Goal: Contribute content

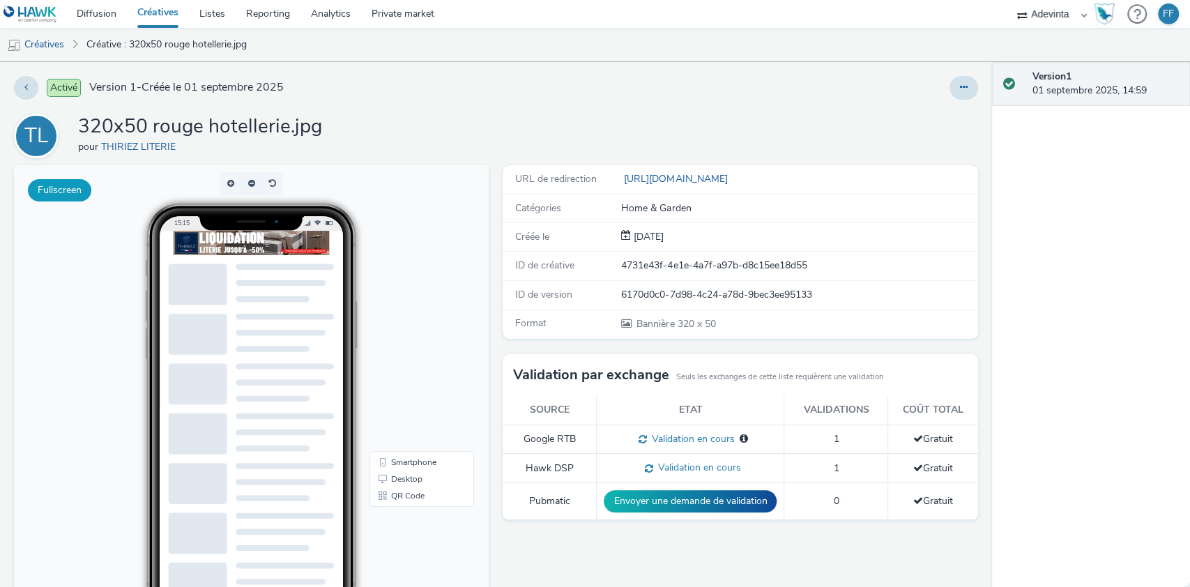
click at [45, 195] on button "Fullscreen" at bounding box center [59, 190] width 63 height 22
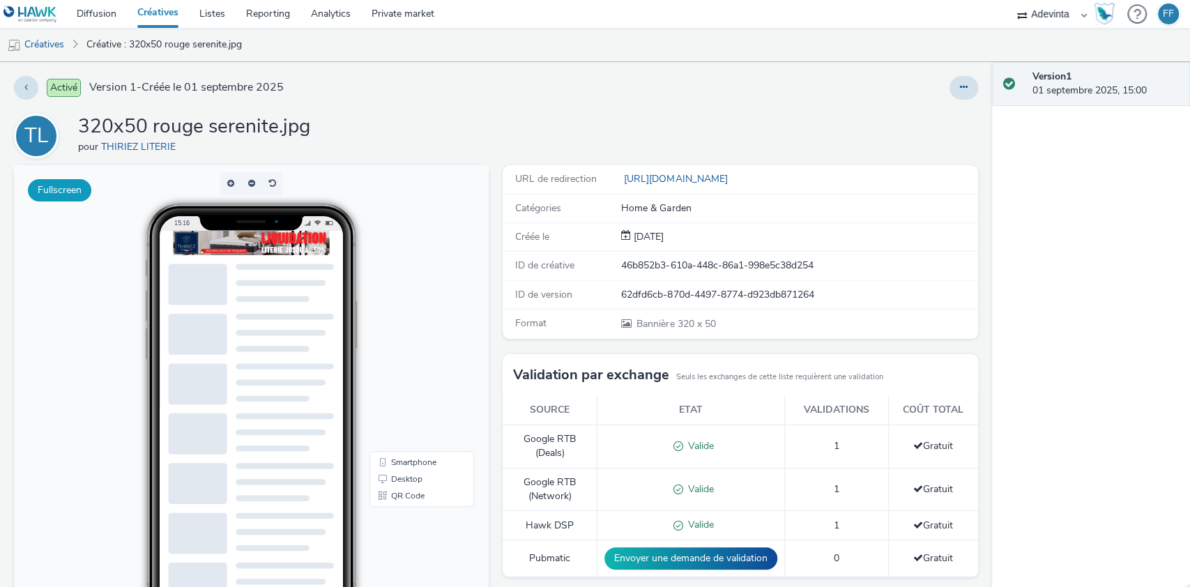
click at [76, 193] on button "Fullscreen" at bounding box center [59, 190] width 63 height 22
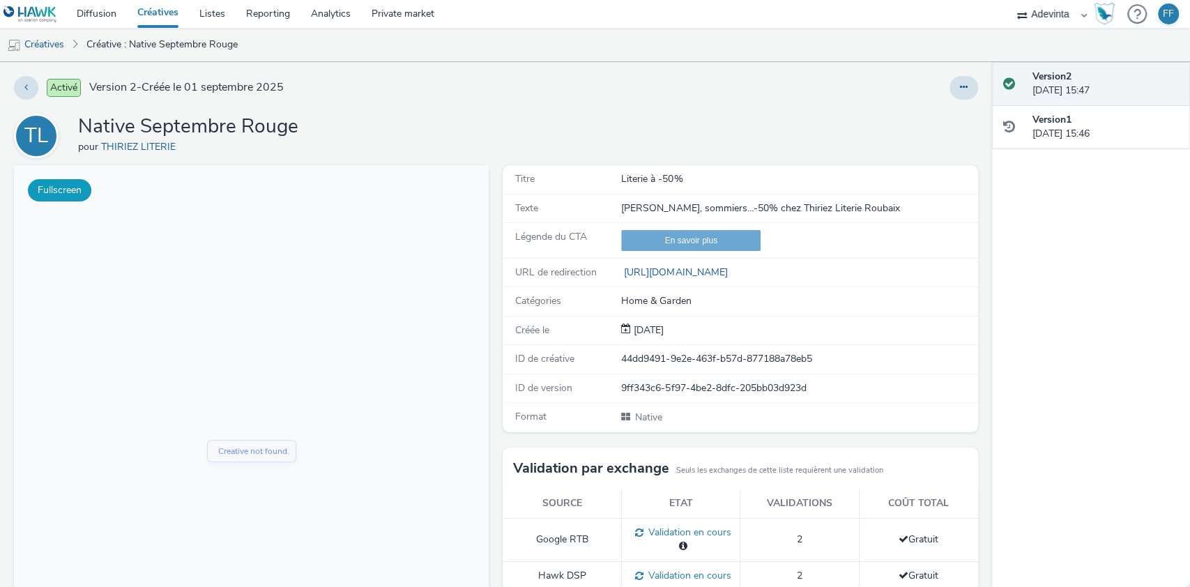
click at [79, 190] on button "Fullscreen" at bounding box center [59, 190] width 63 height 22
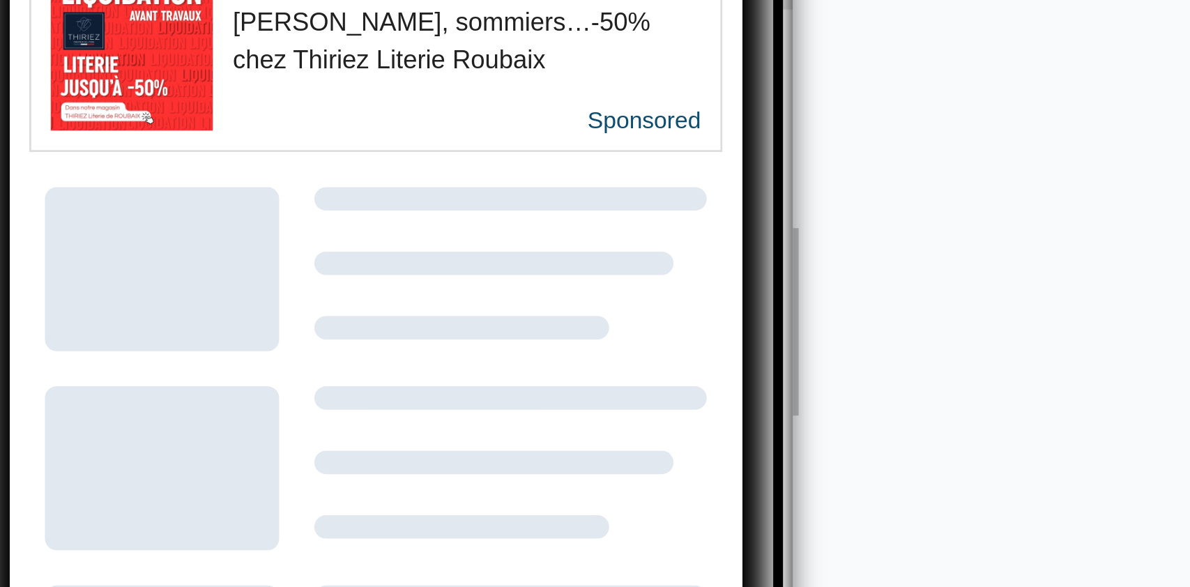
scroll to position [1, 0]
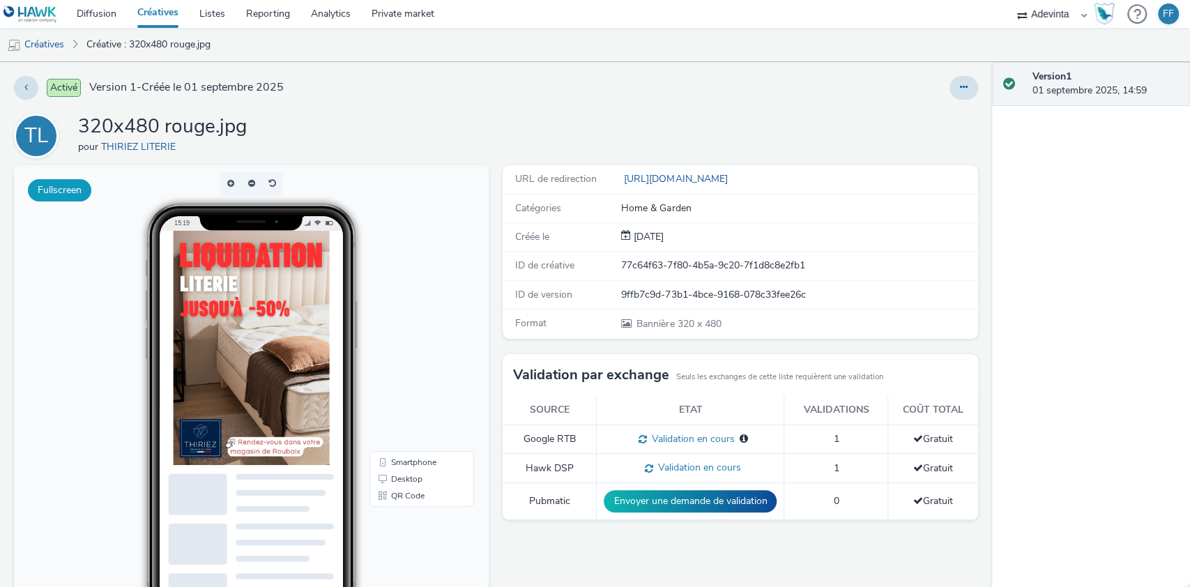
click at [50, 197] on button "Fullscreen" at bounding box center [59, 190] width 63 height 22
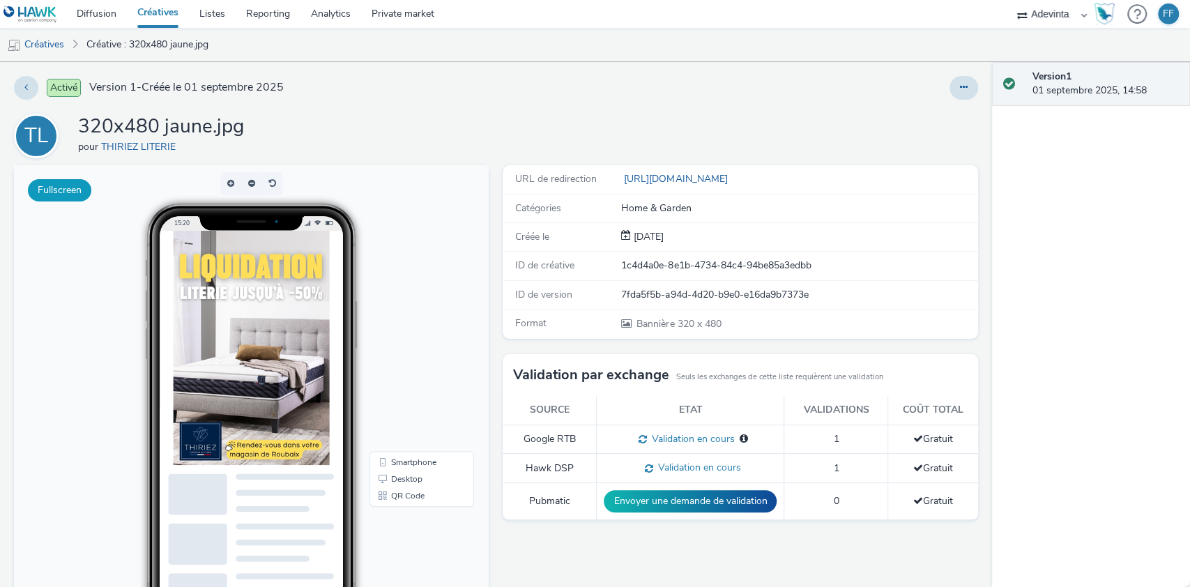
click at [47, 186] on button "Fullscreen" at bounding box center [59, 190] width 63 height 22
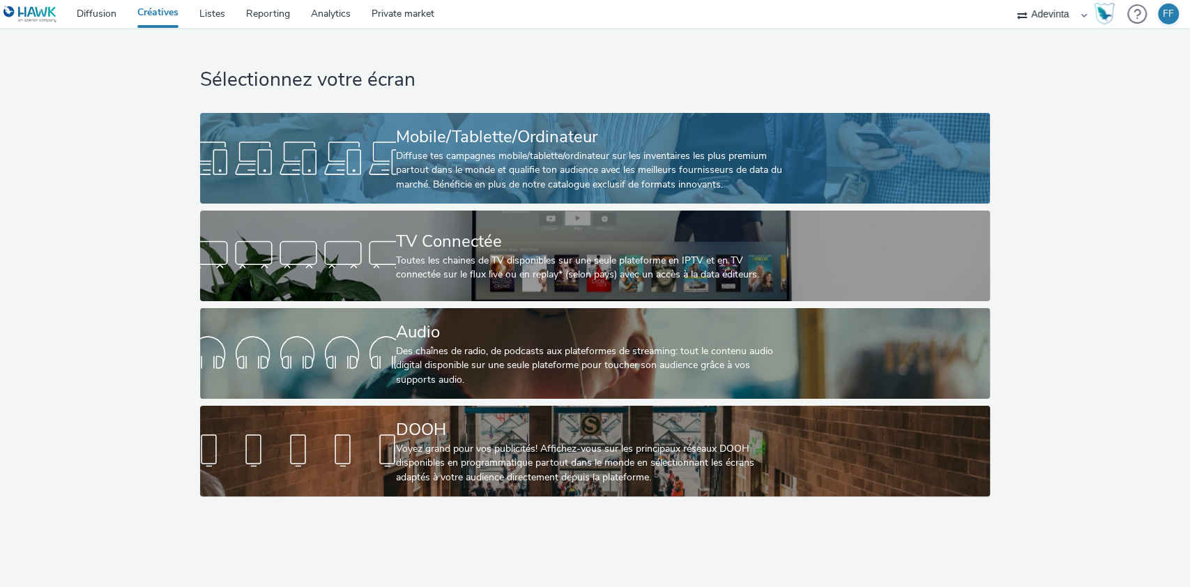
click at [535, 142] on div "Mobile/Tablette/Ordinateur" at bounding box center [592, 137] width 392 height 24
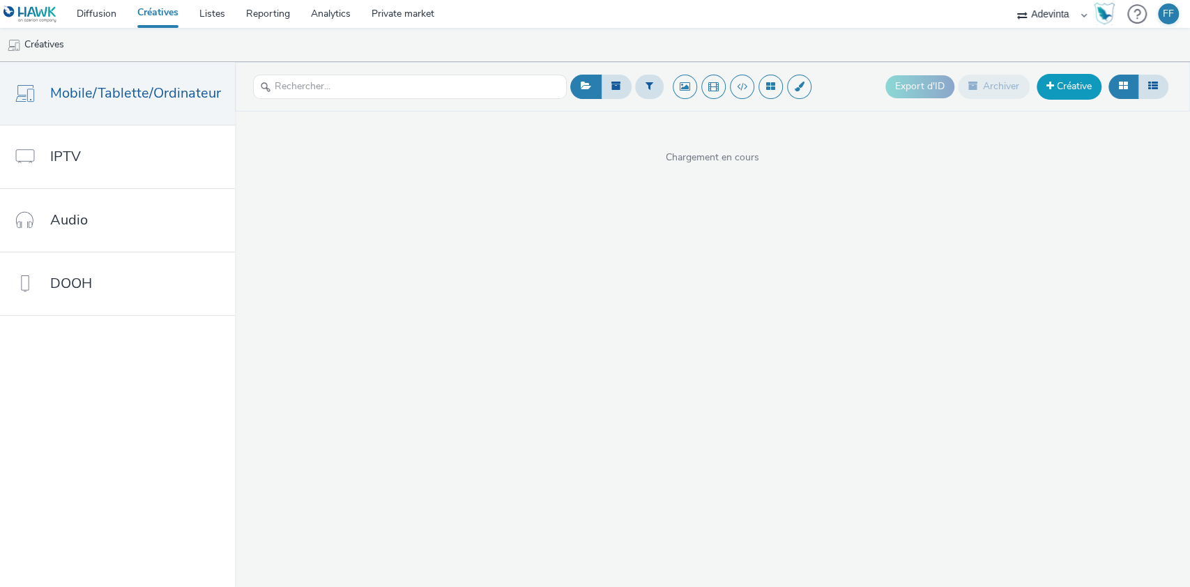
click at [1071, 98] on link "Créative" at bounding box center [1068, 86] width 65 height 25
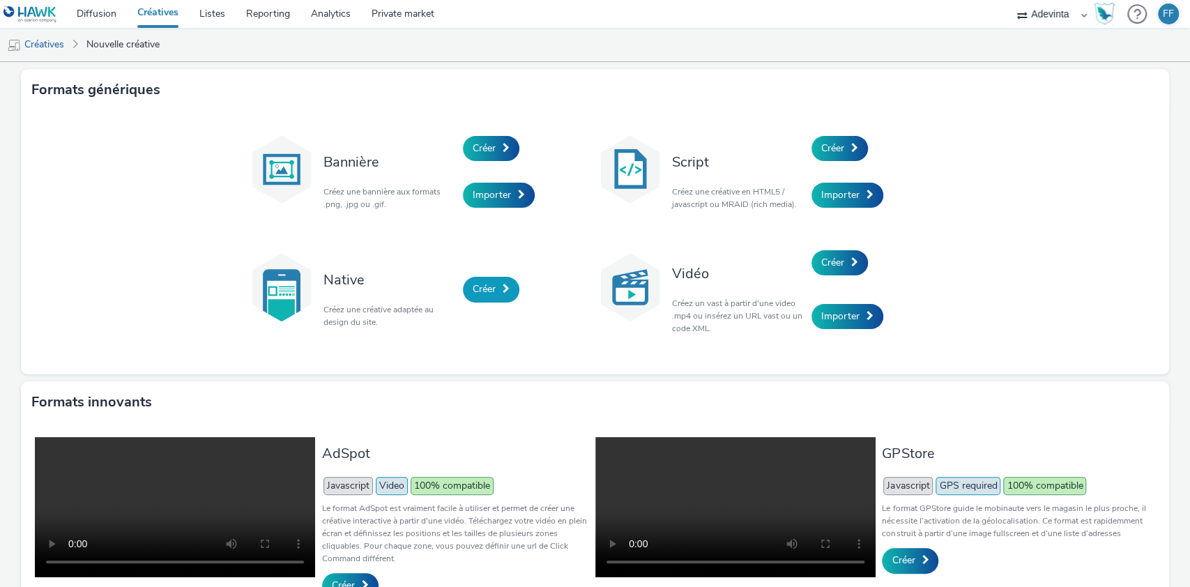
click at [481, 286] on span "Créer" at bounding box center [484, 288] width 23 height 13
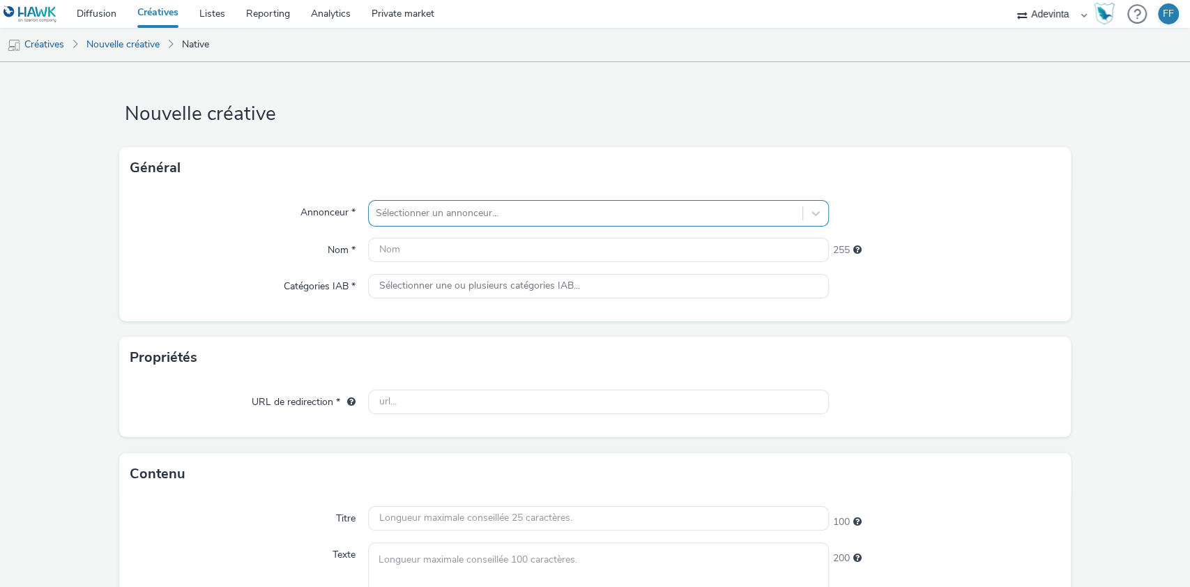
click at [440, 222] on div "Sélectionner un annonceur..." at bounding box center [586, 213] width 434 height 22
type input "THI"
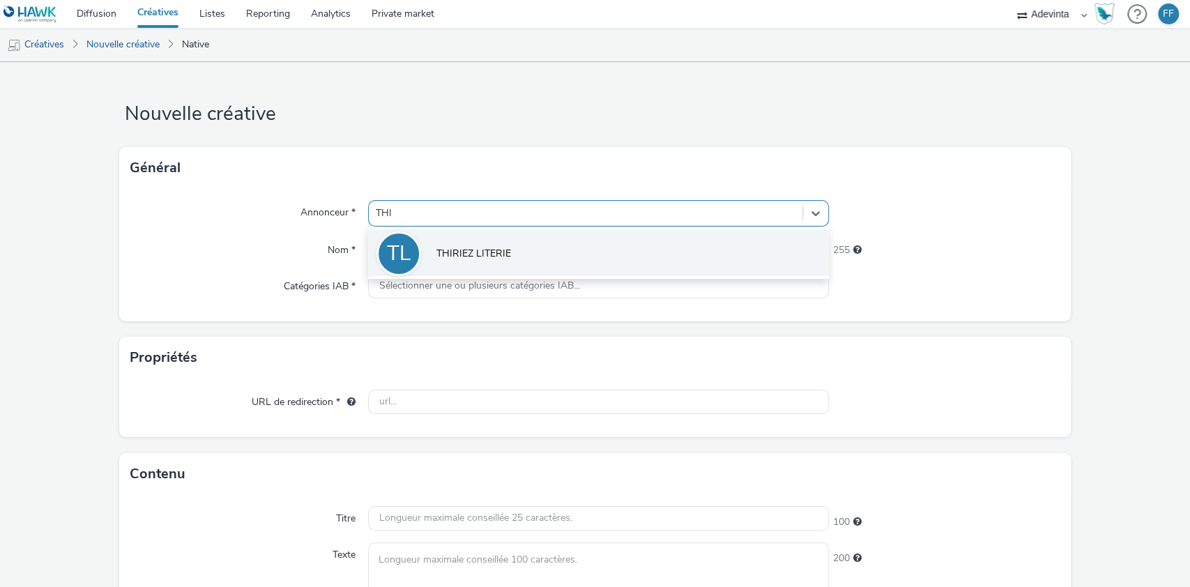
click at [478, 247] on span "THIRIEZ LITERIE" at bounding box center [473, 254] width 75 height 14
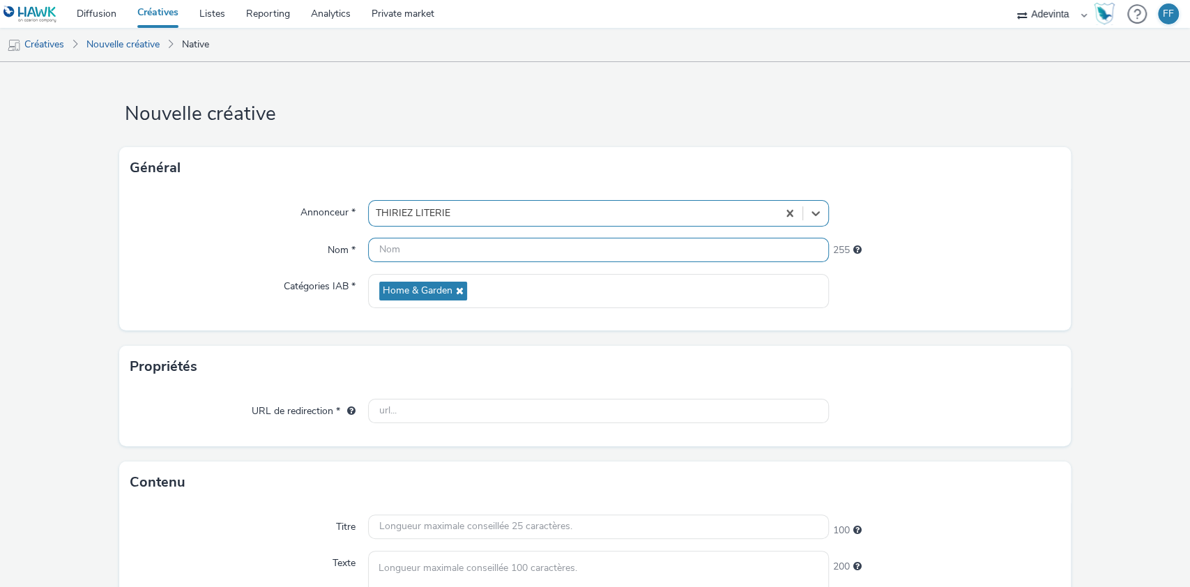
click at [459, 251] on input "text" at bounding box center [598, 250] width 461 height 24
type input "Native Sept Liquidation"
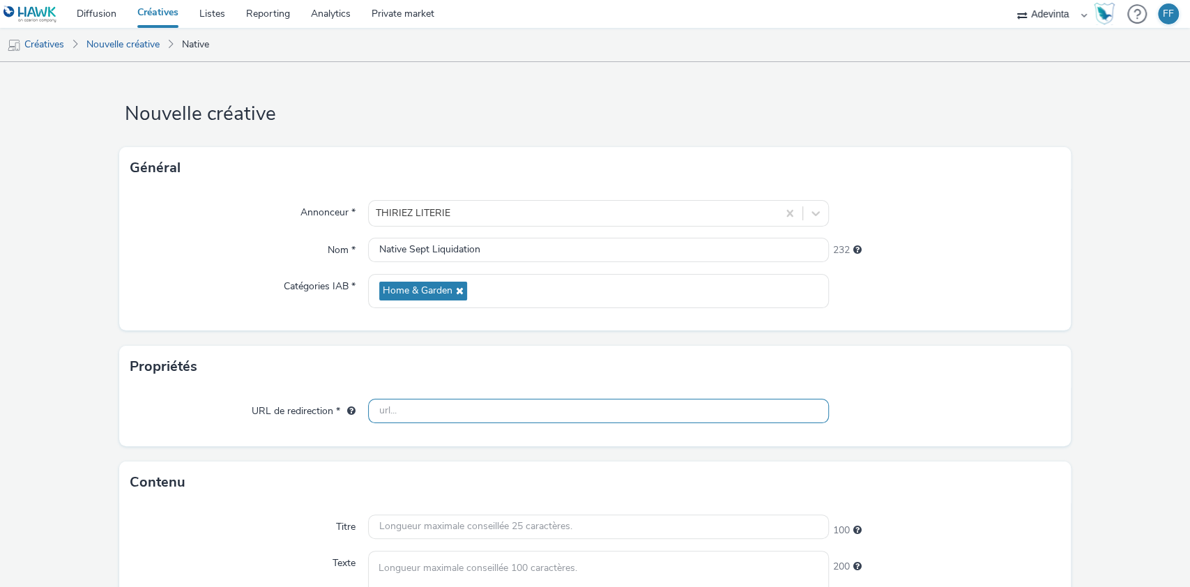
click at [468, 402] on input "text" at bounding box center [598, 411] width 461 height 24
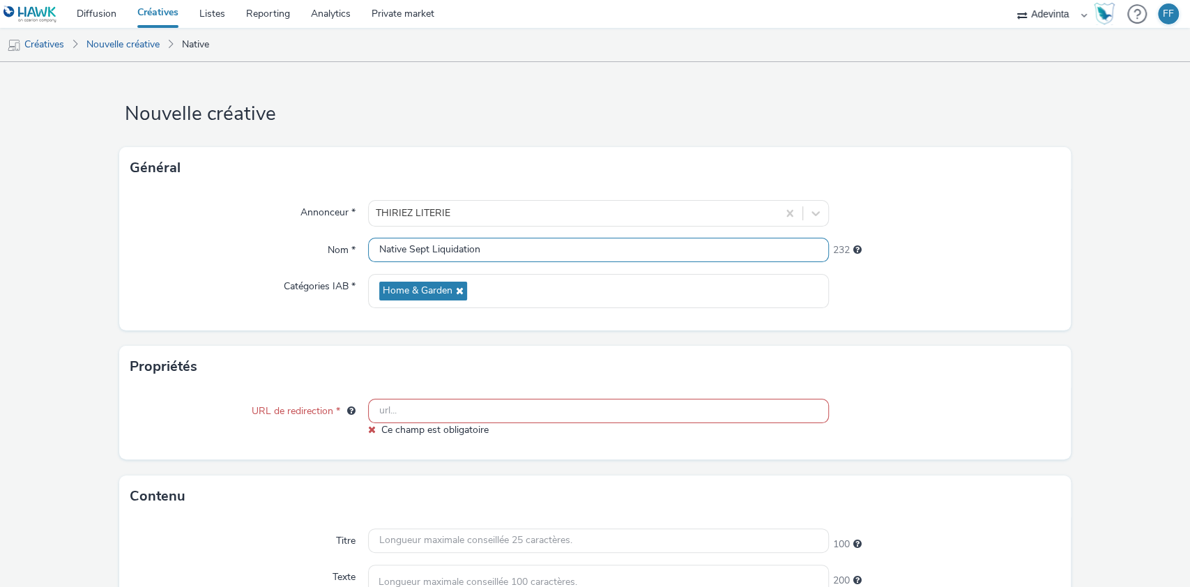
paste input "[URL][DOMAIN_NAME]"
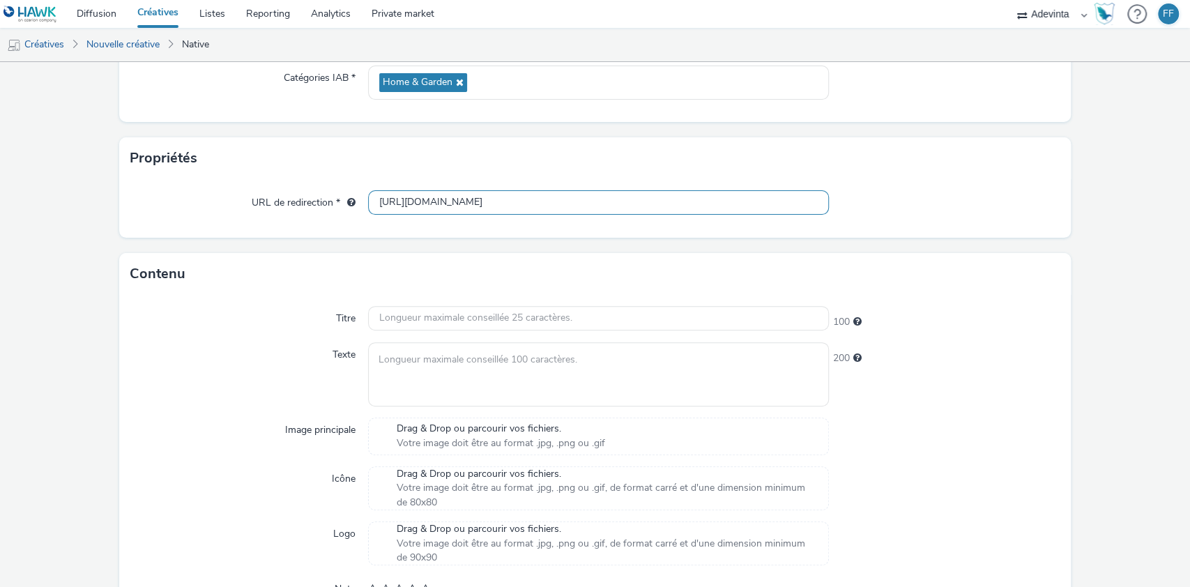
scroll to position [228, 0]
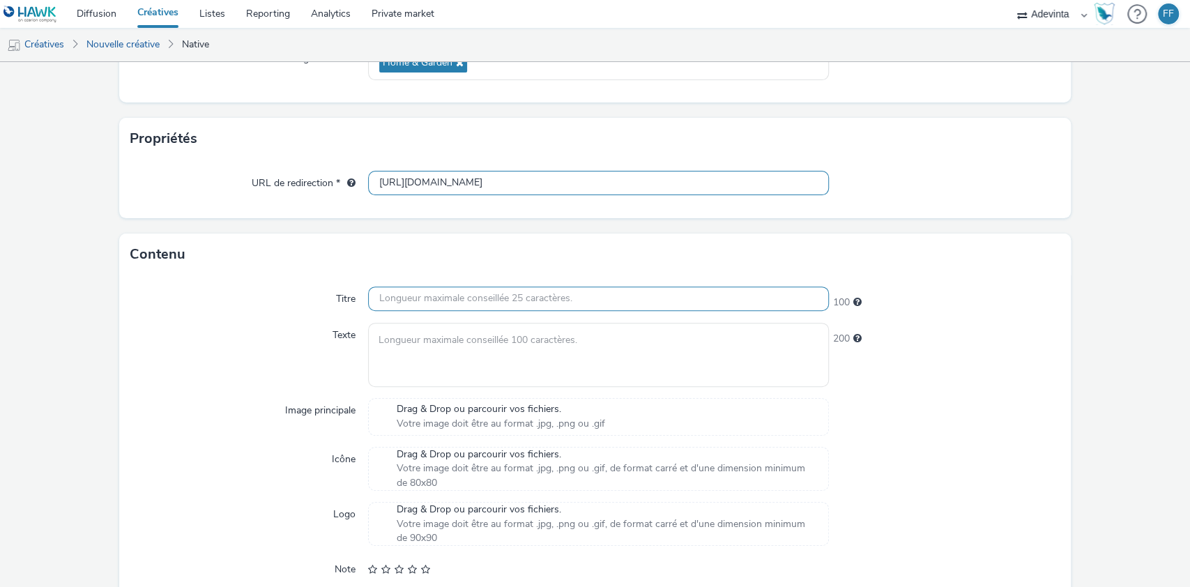
type input "[URL][DOMAIN_NAME]"
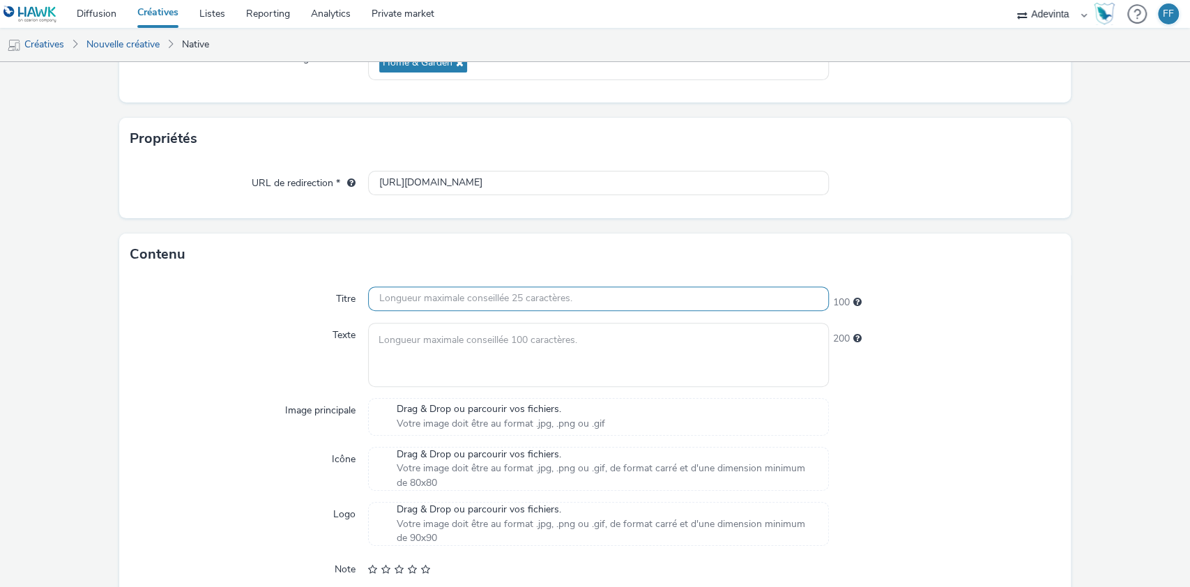
click at [554, 300] on input "text" at bounding box center [598, 298] width 461 height 24
paste input "Literie à -50%"
type input "Literie à -50%"
click at [431, 360] on textarea at bounding box center [598, 354] width 461 height 63
paste textarea "Liquidation avant travaux - Literie à -50% Texte : [PERSON_NAME], sommiers…-50%…"
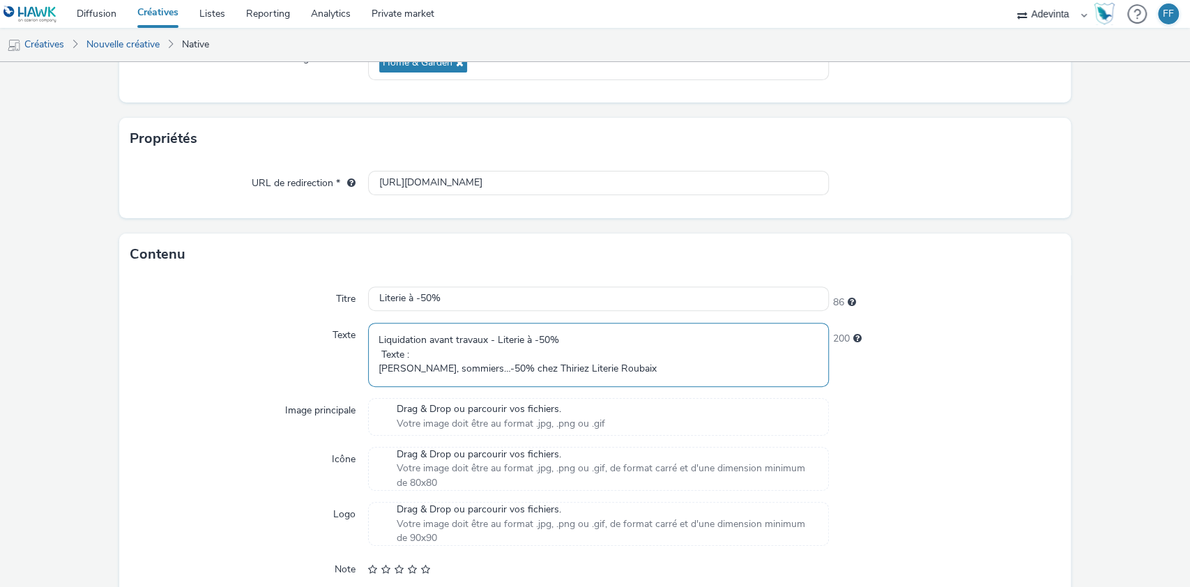
scroll to position [18, 0]
click at [430, 336] on textarea "Liquidation avant travaux - Literie à -50% Texte : [PERSON_NAME], sommiers…-50%…" at bounding box center [598, 354] width 461 height 63
click at [374, 351] on textarea "Liquidation avant travaux Matelas, sommiers…-50% chez Thiriez Literie Roubaix" at bounding box center [598, 354] width 461 height 63
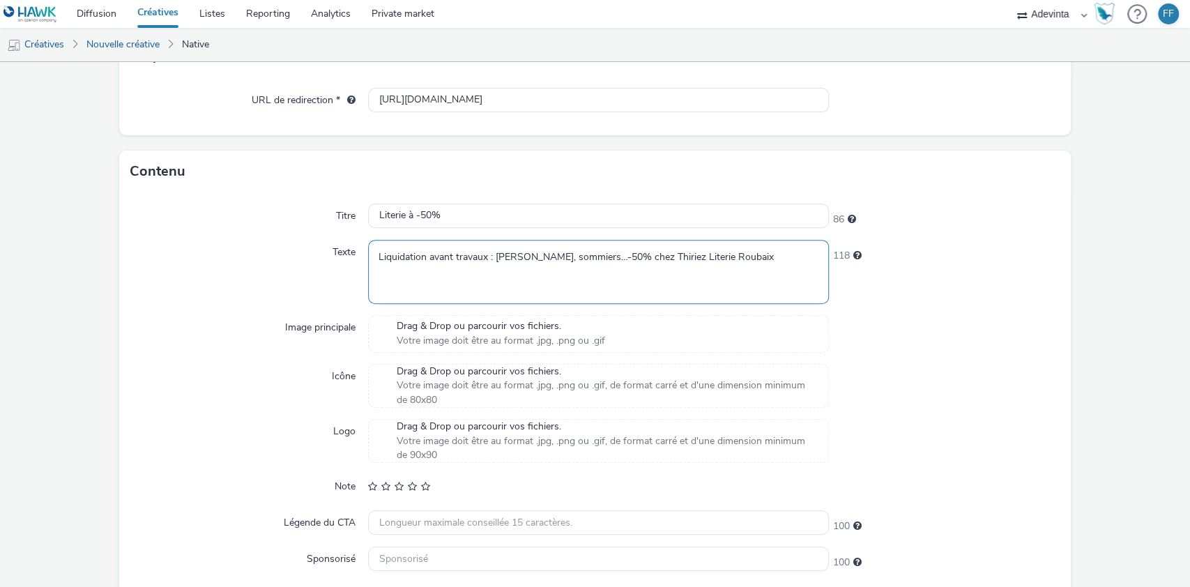
scroll to position [369, 0]
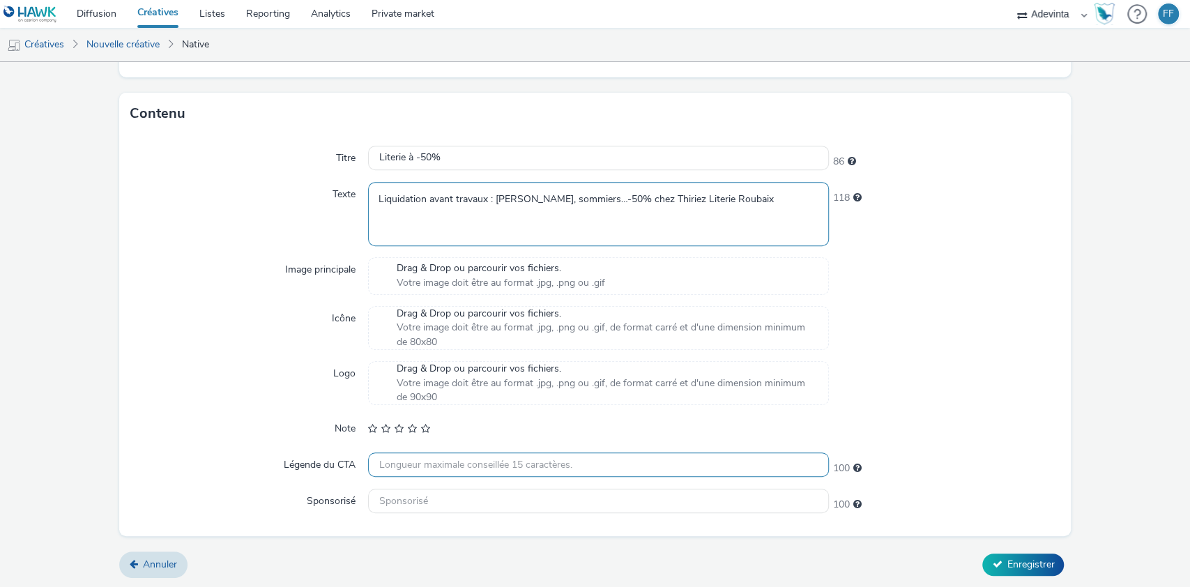
type textarea "Liquidation avant travaux : [PERSON_NAME], sommiers…-50% chez Thiriez Literie R…"
click at [532, 466] on input "text" at bounding box center [598, 464] width 461 height 24
type input "J’en profite !"
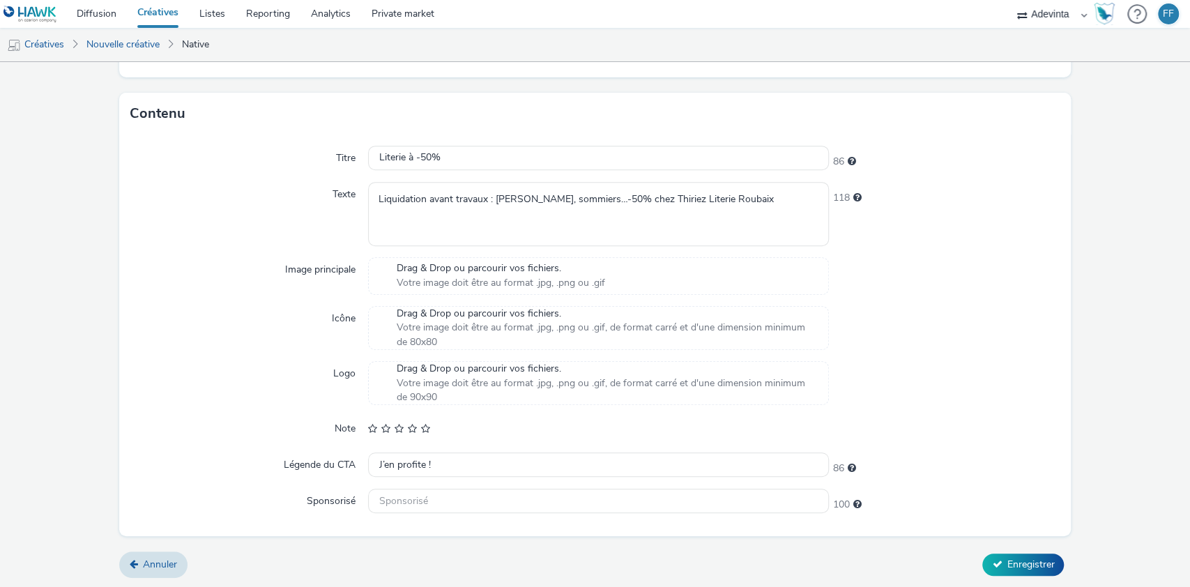
click at [574, 283] on span "Votre image doit être au format .jpg, .png ou .gif" at bounding box center [501, 283] width 208 height 14
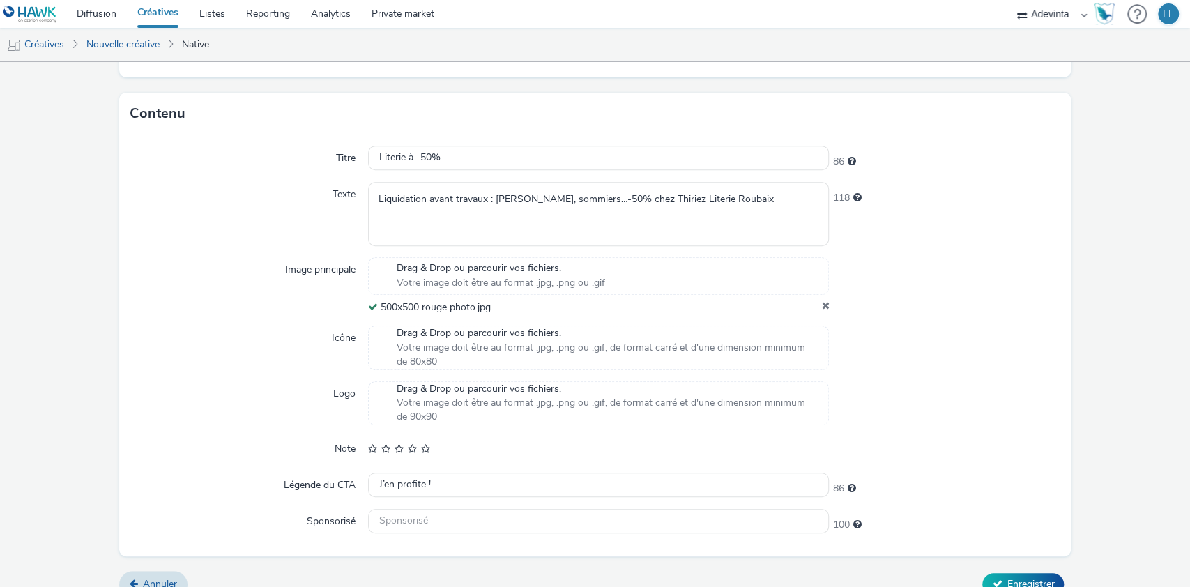
scroll to position [389, 0]
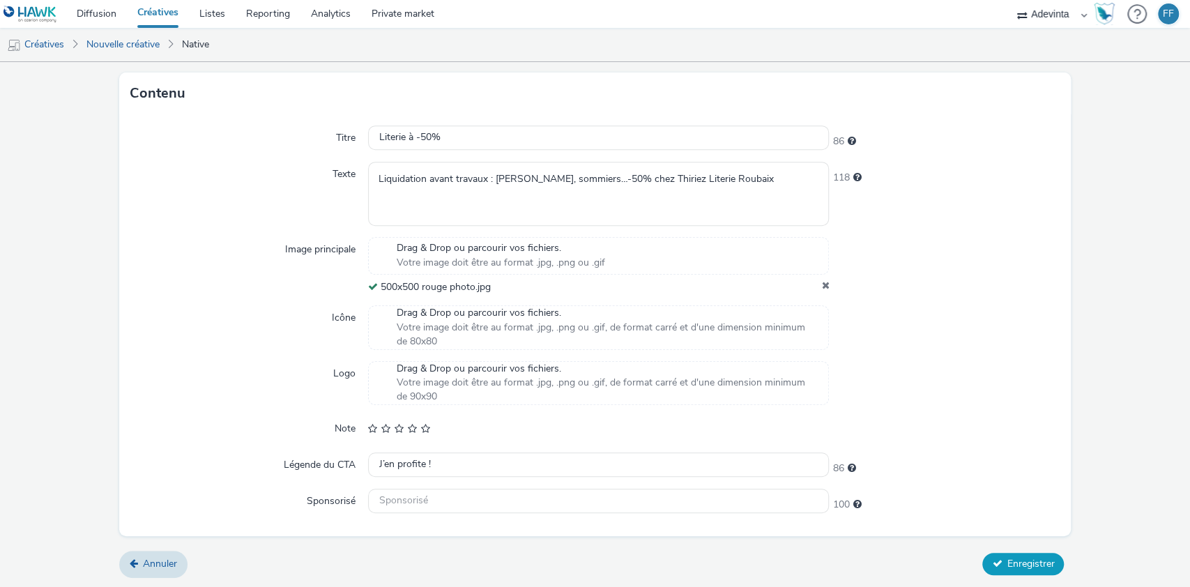
click at [1033, 558] on span "Enregistrer" at bounding box center [1029, 563] width 47 height 13
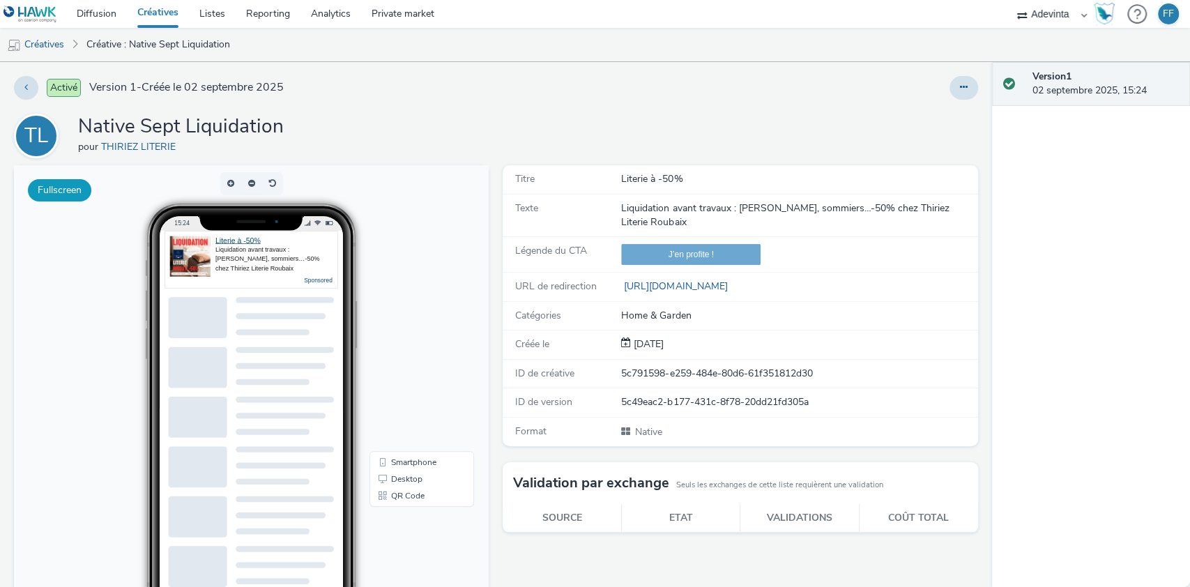
click at [62, 191] on button "Fullscreen" at bounding box center [59, 190] width 63 height 22
